Goal: Information Seeking & Learning: Learn about a topic

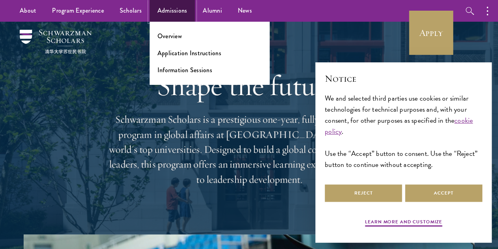
click at [170, 15] on link "Admissions" at bounding box center [173, 11] width 46 height 22
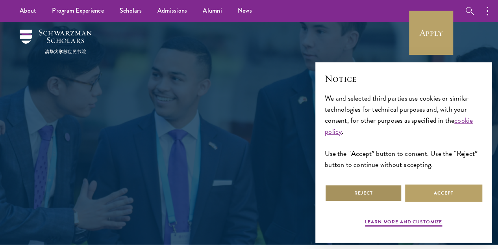
click at [378, 186] on button "Reject" at bounding box center [363, 193] width 77 height 18
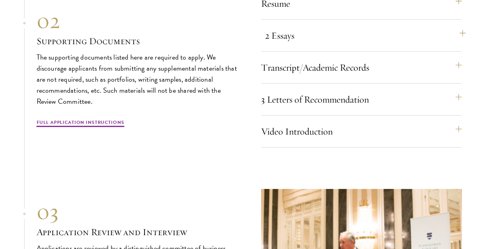
scroll to position [2639, 0]
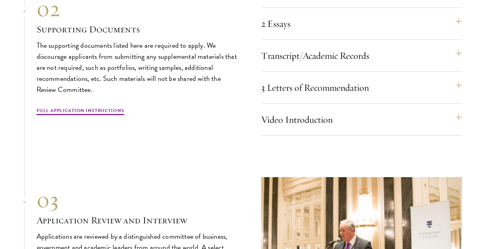
click at [364, 135] on div "Resume A current version of your resume or CV (maximum 2 pages). 2 Essays The t…" at bounding box center [361, 58] width 201 height 153
click at [365, 97] on button "3 Letters of Recommendation" at bounding box center [365, 87] width 201 height 19
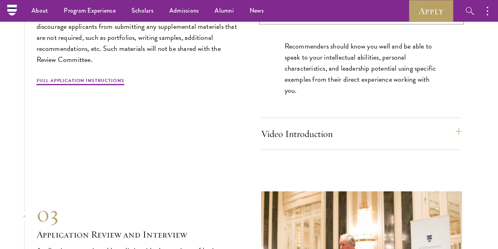
scroll to position [2678, 0]
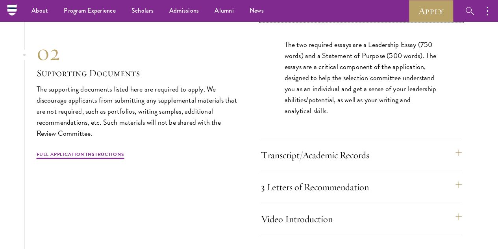
scroll to position [2639, 0]
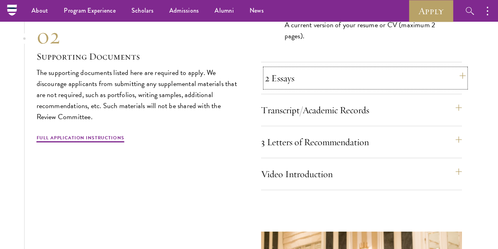
click at [316, 87] on button "2 Essays" at bounding box center [365, 78] width 201 height 19
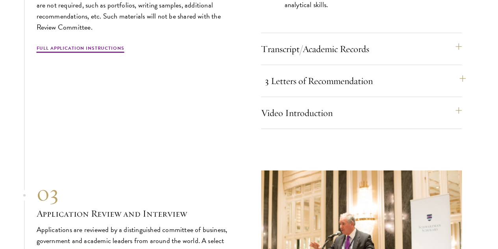
scroll to position [2796, 0]
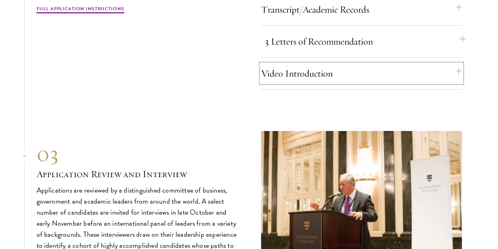
click at [306, 83] on button "Video Introduction" at bounding box center [361, 73] width 201 height 19
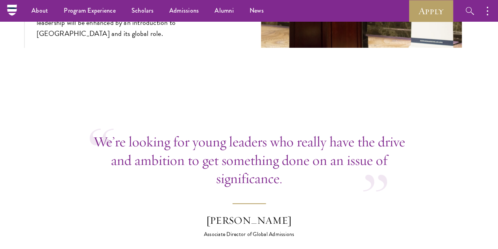
scroll to position [2954, 0]
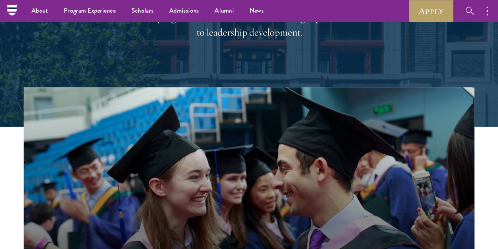
scroll to position [79, 0]
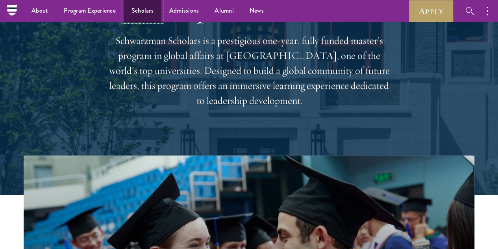
click at [137, 15] on link "Scholars" at bounding box center [143, 11] width 38 height 22
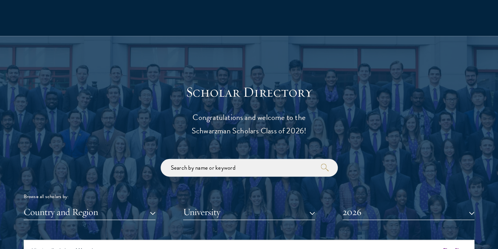
scroll to position [906, 0]
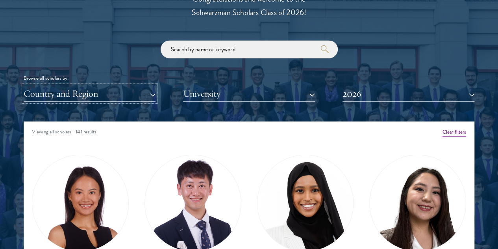
click at [152, 85] on button "Country and Region" at bounding box center [90, 93] width 132 height 16
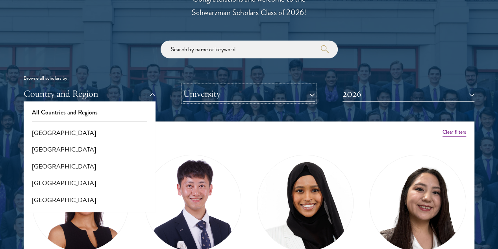
click at [242, 85] on button "University" at bounding box center [249, 93] width 132 height 16
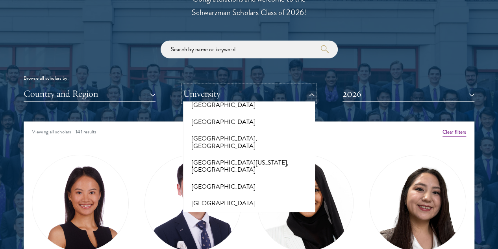
scroll to position [7050, 0]
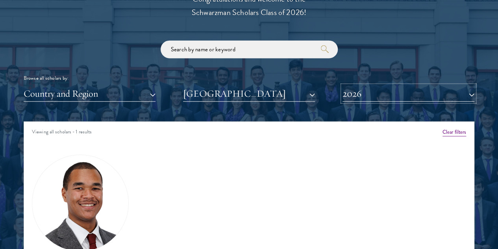
click at [356, 85] on button "2026" at bounding box center [409, 93] width 132 height 16
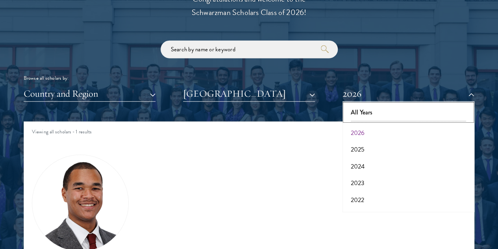
click at [358, 104] on button "All Years" at bounding box center [408, 112] width 127 height 17
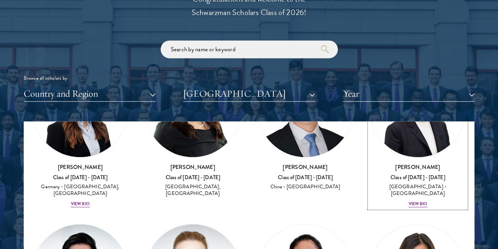
scroll to position [591, 0]
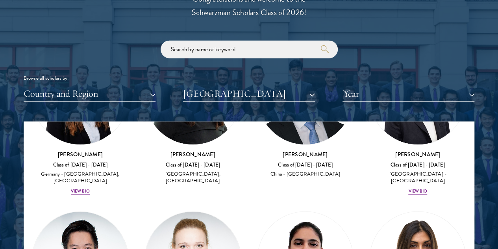
drag, startPoint x: 187, startPoint y: 161, endPoint x: 152, endPoint y: 162, distance: 35.5
copy h3 "Noah Lachs"
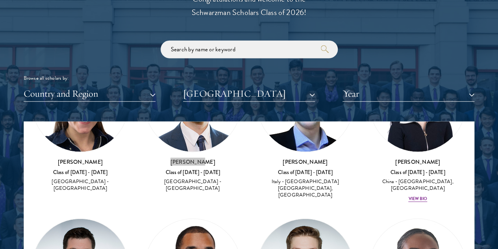
scroll to position [867, 0]
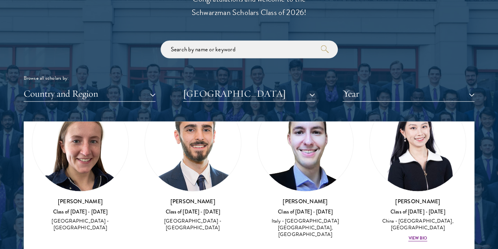
drag, startPoint x: 417, startPoint y: 165, endPoint x: 376, endPoint y: 168, distance: 41.1
copy h3 "Jinfei Teng"
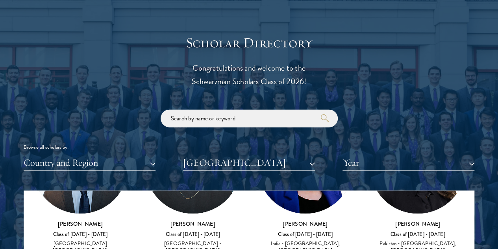
scroll to position [855, 0]
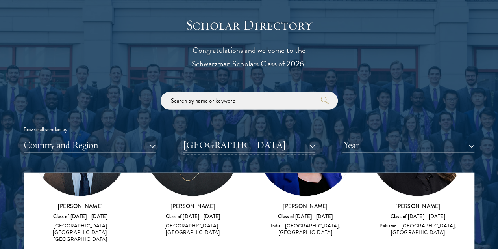
click at [305, 137] on button "University of Oxford" at bounding box center [249, 145] width 132 height 16
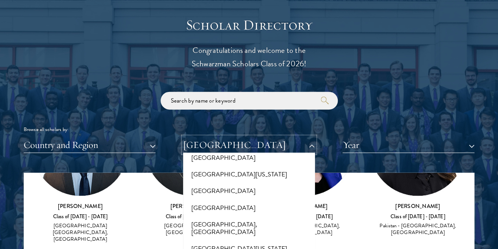
scroll to position [0, 0]
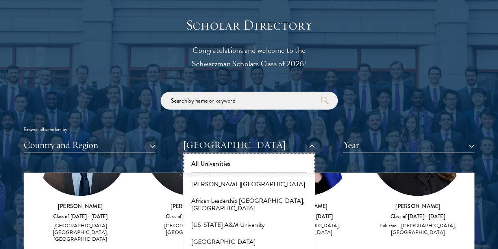
click at [252, 155] on button "All Universities" at bounding box center [249, 163] width 127 height 17
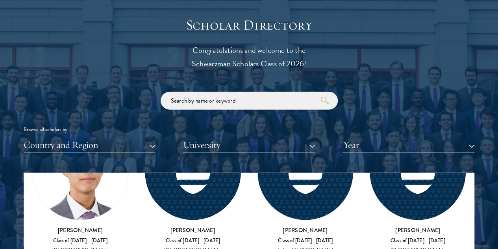
scroll to position [19656, 0]
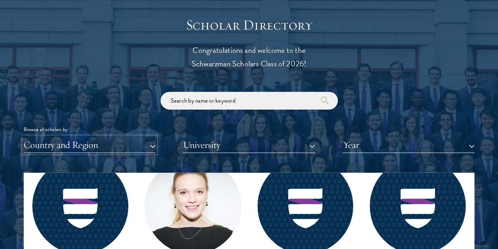
click at [155, 137] on button "Country and Region" at bounding box center [90, 145] width 132 height 16
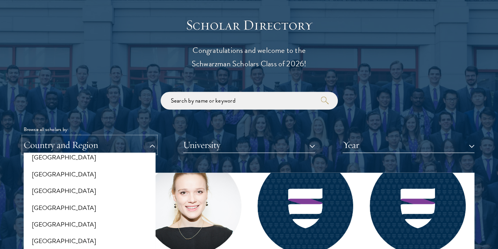
scroll to position [473, 0]
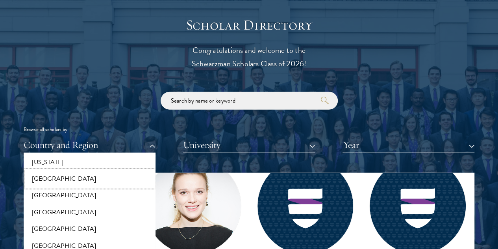
click at [80, 171] on button "[GEOGRAPHIC_DATA]" at bounding box center [89, 179] width 127 height 17
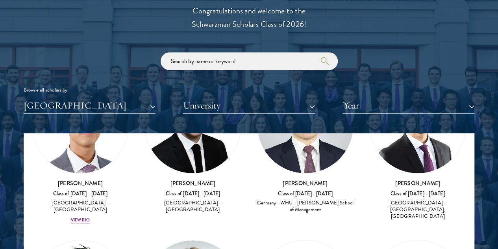
scroll to position [39, 0]
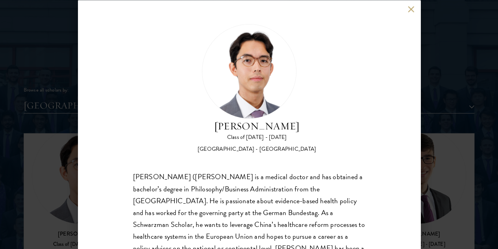
click at [407, 9] on div "Jason Adelhoefer Class of 2025 - 2026 Germany - Berlin Humboldt University Sieg…" at bounding box center [249, 124] width 343 height 249
drag, startPoint x: 407, startPoint y: 7, endPoint x: 399, endPoint y: 13, distance: 9.8
click at [407, 6] on div "Jason Adelhoefer Class of 2025 - 2026 Germany - Berlin Humboldt University Sieg…" at bounding box center [249, 124] width 343 height 249
click at [413, 7] on button at bounding box center [411, 9] width 7 height 7
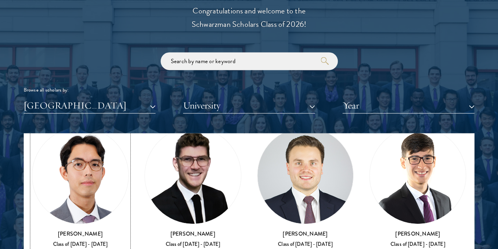
scroll to position [32, 0]
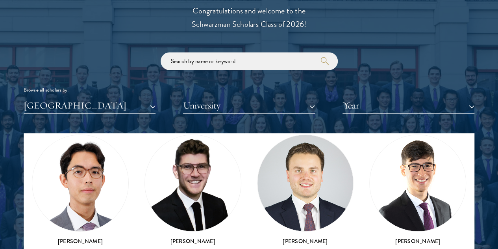
drag, startPoint x: 51, startPoint y: 183, endPoint x: 122, endPoint y: 187, distance: 70.6
copy h3 "Jason Adelhoefer"
drag, startPoint x: 144, startPoint y: 183, endPoint x: 192, endPoint y: 182, distance: 47.7
click at [192, 237] on h3 "Patrik Birkle" at bounding box center [193, 241] width 97 height 8
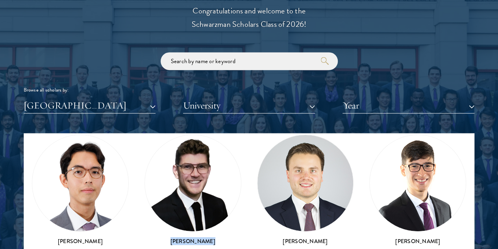
copy h3 "Patrik Birkle"
drag, startPoint x: 301, startPoint y: 184, endPoint x: 353, endPoint y: 187, distance: 52.5
click at [369, 237] on h3 "Lucas Coronel" at bounding box center [417, 241] width 97 height 8
copy h3 "Lucas Coronel"
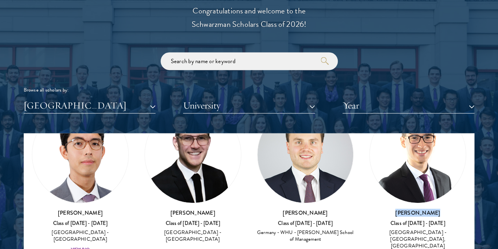
scroll to position [71, 0]
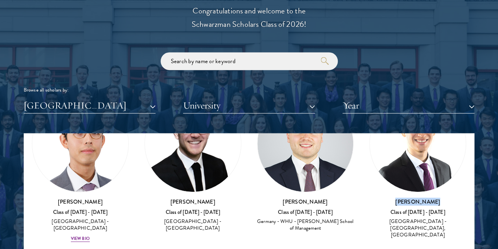
drag, startPoint x: 370, startPoint y: 143, endPoint x: 440, endPoint y: 145, distance: 70.1
copy h3 "Johannes Drexler"
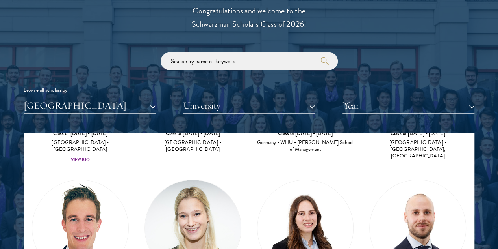
scroll to position [189, 0]
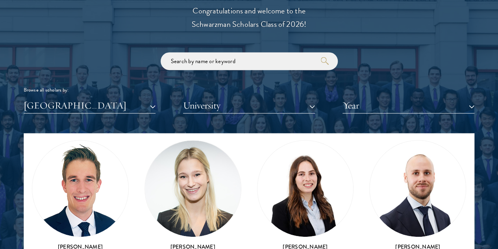
drag, startPoint x: 299, startPoint y: 159, endPoint x: 355, endPoint y: 162, distance: 56.0
copy h3 "Philipp Herzog"
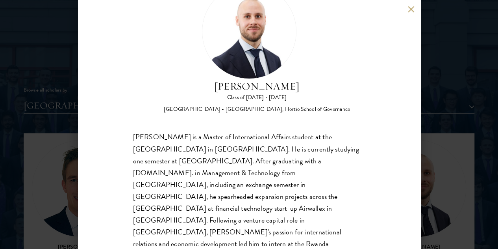
scroll to position [54, 0]
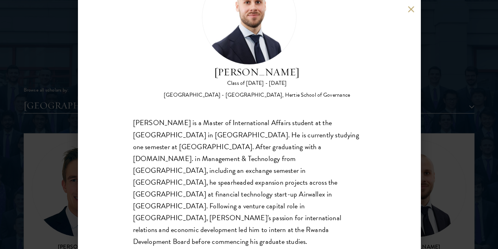
click at [408, 11] on button at bounding box center [411, 9] width 7 height 7
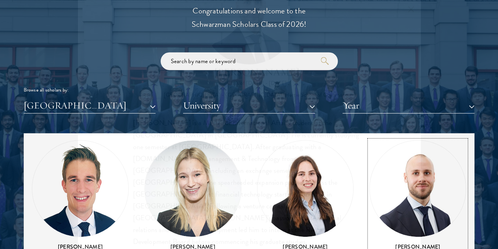
scroll to position [906, 0]
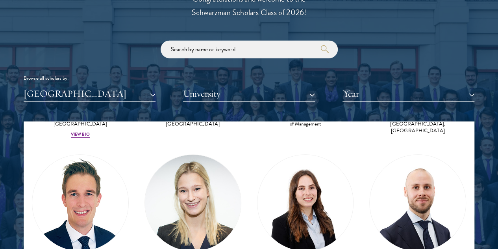
drag, startPoint x: 372, startPoint y: 172, endPoint x: 434, endPoint y: 170, distance: 61.9
copy h3 "Lena Hoffmann"
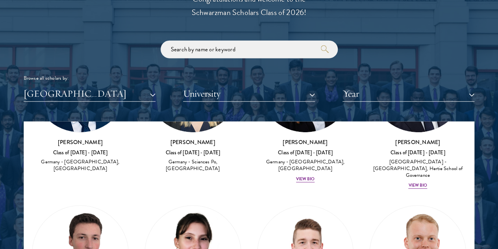
scroll to position [321, 0]
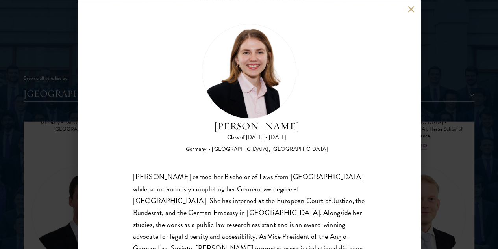
click at [412, 8] on button at bounding box center [411, 9] width 7 height 7
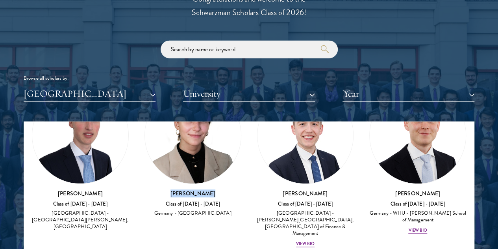
scroll to position [479, 0]
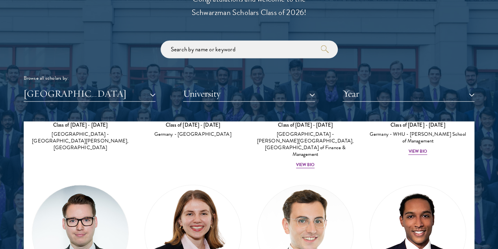
drag, startPoint x: 295, startPoint y: 163, endPoint x: 362, endPoint y: 163, distance: 66.6
click at [362, 163] on div "Amber Class of 2025 - 2026 China - Peking University View Bio Cirenquji Class o…" at bounding box center [249, 162] width 450 height 995
drag, startPoint x: 297, startPoint y: 165, endPoint x: 362, endPoint y: 165, distance: 64.2
click at [362, 165] on div "Amber Class of 2025 - 2026 China - Peking University View Bio Cirenquji Class o…" at bounding box center [249, 162] width 450 height 995
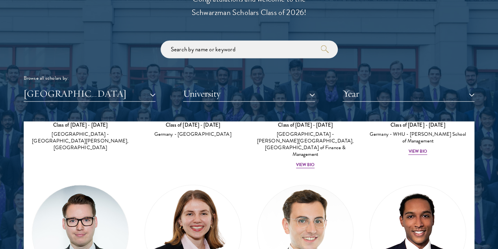
drag, startPoint x: 299, startPoint y: 164, endPoint x: 335, endPoint y: 160, distance: 36.2
drag, startPoint x: 297, startPoint y: 161, endPoint x: 348, endPoint y: 163, distance: 51.2
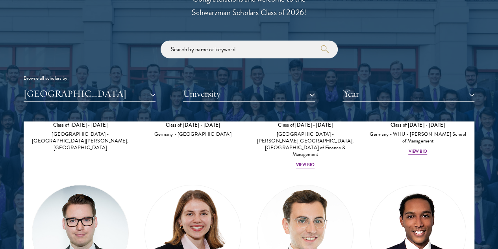
copy h3 "Lukas Schmelter"
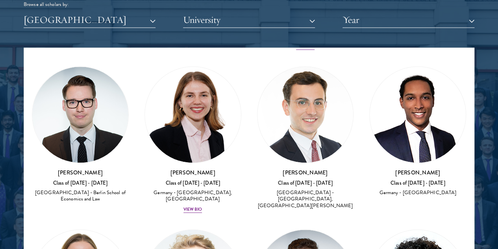
scroll to position [1024, 0]
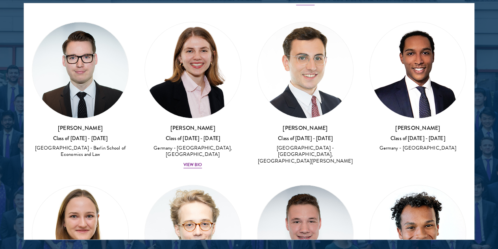
click at [316, 154] on div "Amber Class of 2025 - 2026 China - Peking University View Bio Cirenquji Class o…" at bounding box center [249, 0] width 450 height 995
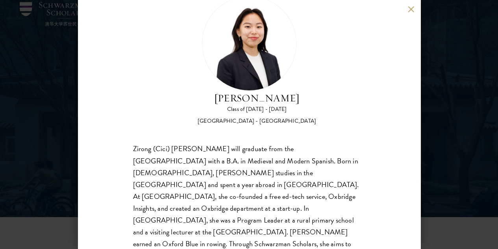
scroll to position [39, 0]
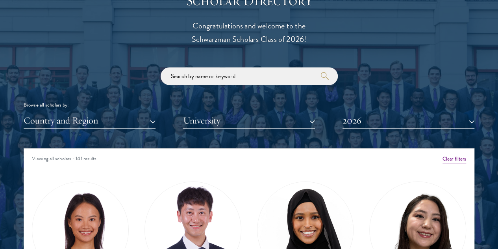
scroll to position [945, 0]
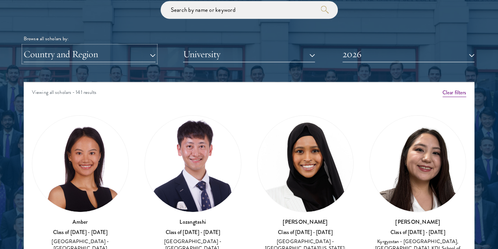
click at [141, 46] on button "Country and Region" at bounding box center [90, 54] width 132 height 16
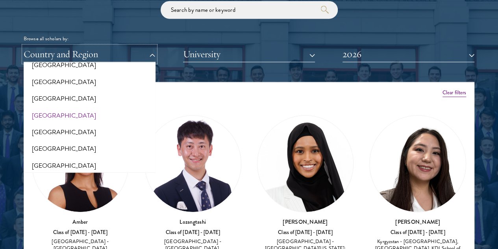
scroll to position [433, 0]
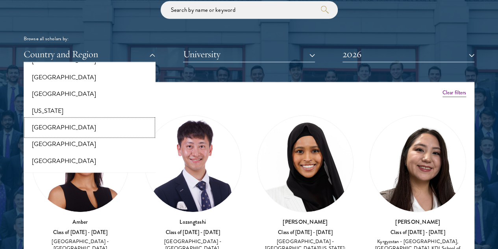
click at [72, 119] on button "[GEOGRAPHIC_DATA]" at bounding box center [89, 127] width 127 height 17
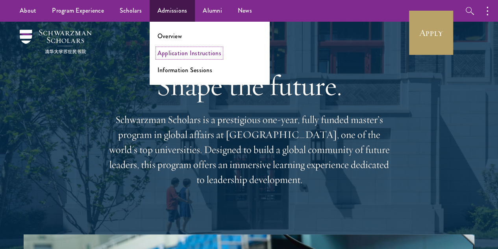
click at [172, 52] on link "Application Instructions" at bounding box center [190, 52] width 64 height 9
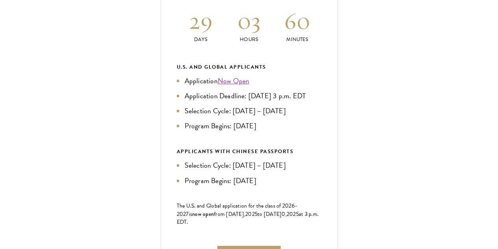
scroll to position [433, 0]
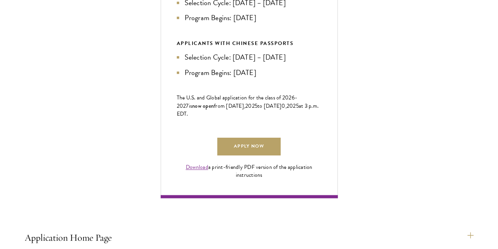
scroll to position [473, 0]
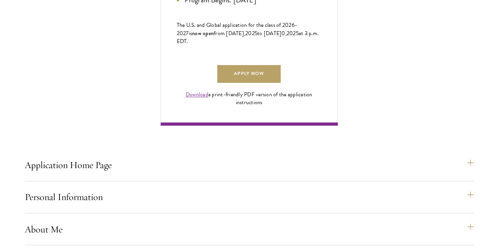
scroll to position [591, 0]
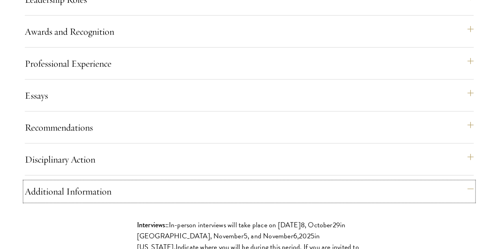
scroll to position [945, 0]
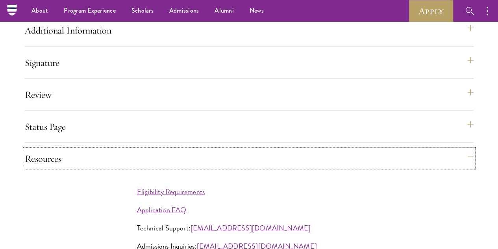
scroll to position [985, 0]
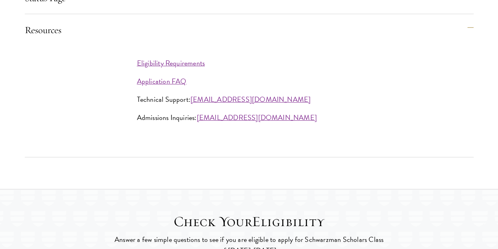
scroll to position [1221, 0]
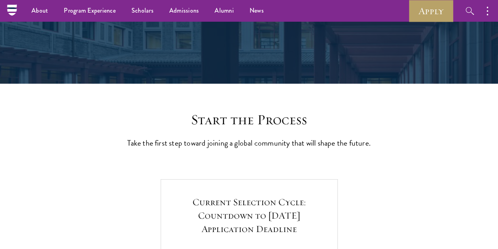
scroll to position [0, 0]
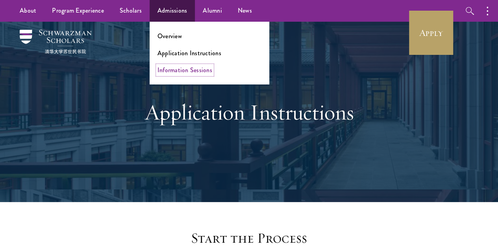
click at [192, 71] on link "Information Sessions" at bounding box center [185, 69] width 55 height 9
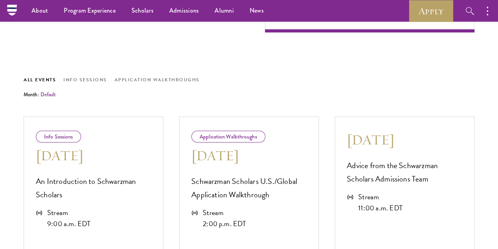
scroll to position [197, 0]
